Goal: Find specific page/section: Find specific page/section

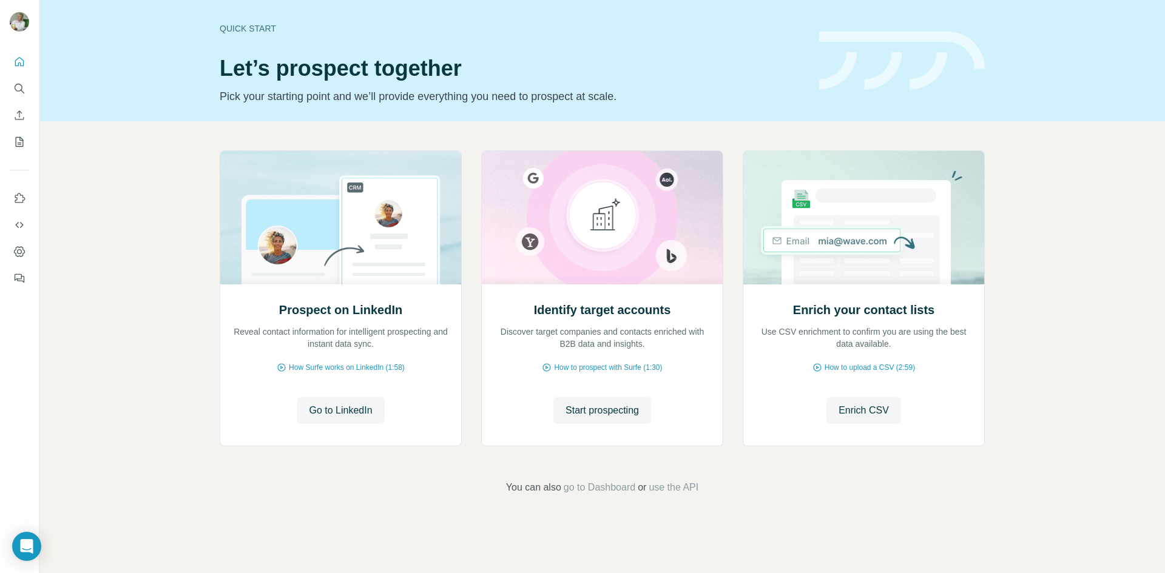
click at [33, 60] on div at bounding box center [19, 167] width 39 height 246
click at [21, 60] on icon "Quick start" at bounding box center [19, 62] width 12 height 12
click at [17, 59] on icon "Quick start" at bounding box center [19, 62] width 12 height 12
click at [12, 143] on button "My lists" at bounding box center [19, 142] width 19 height 22
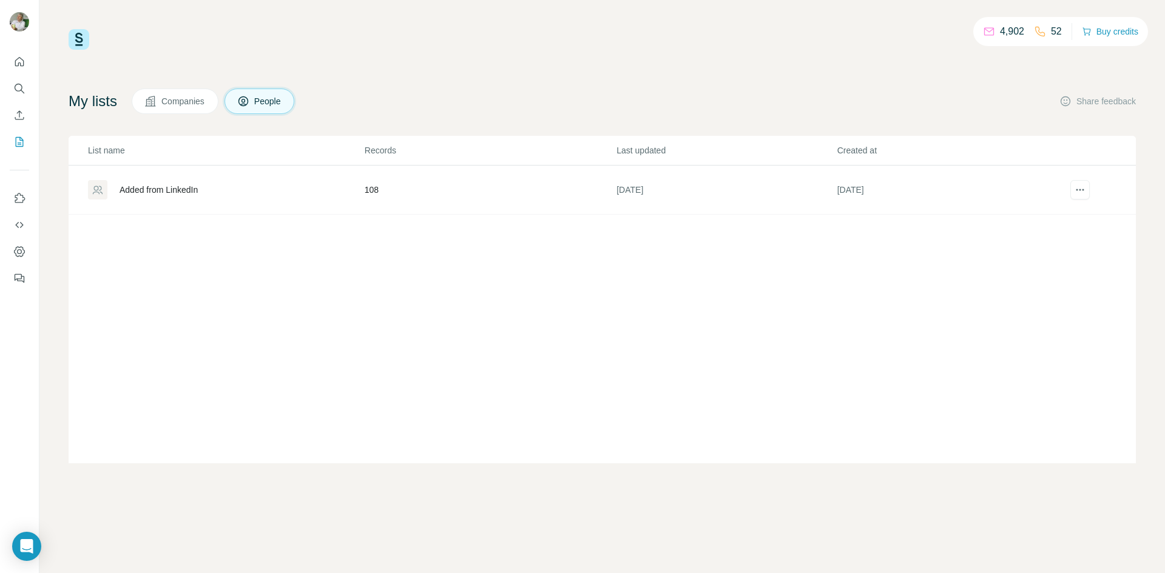
click at [193, 189] on div "Added from LinkedIn" at bounding box center [159, 190] width 78 height 12
